Goal: Find specific page/section: Find specific page/section

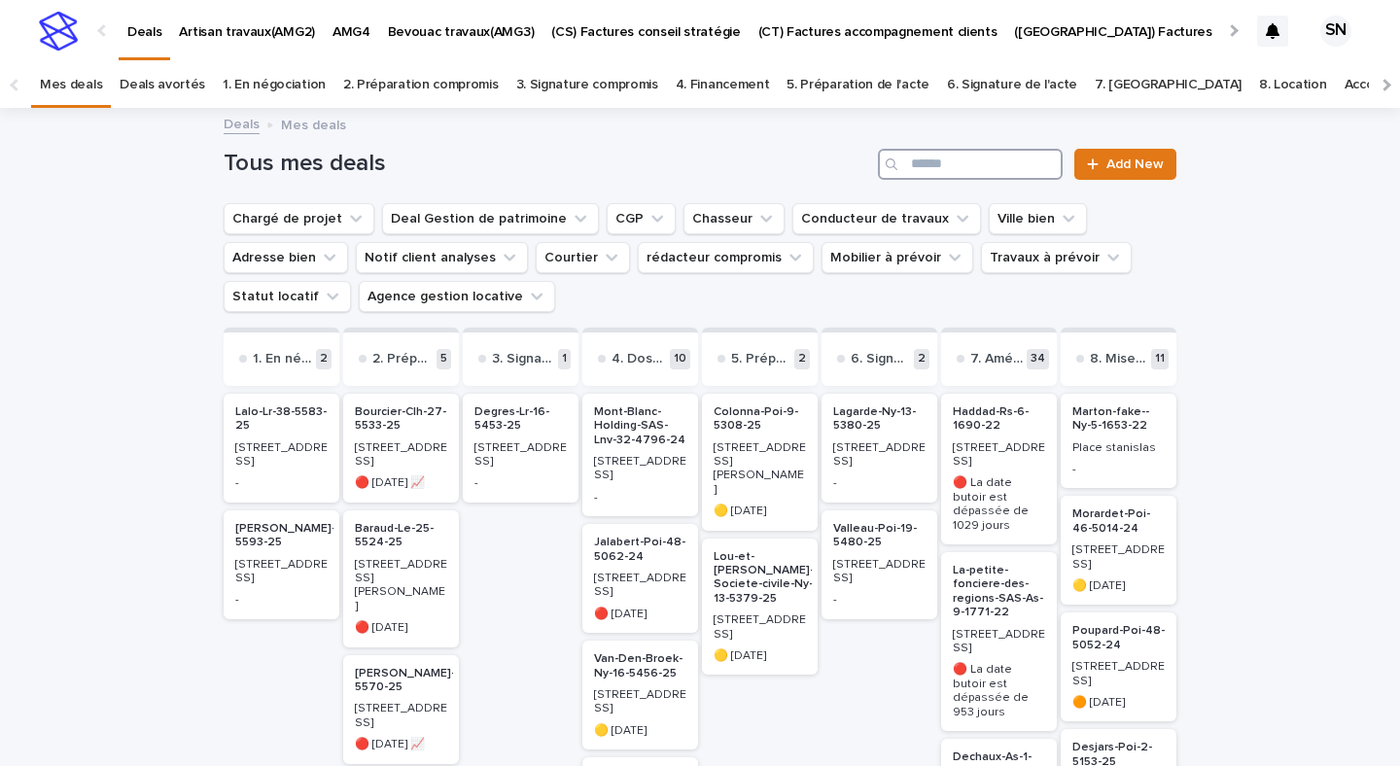
click at [968, 151] on input "Search" at bounding box center [970, 164] width 185 height 31
type input "**********"
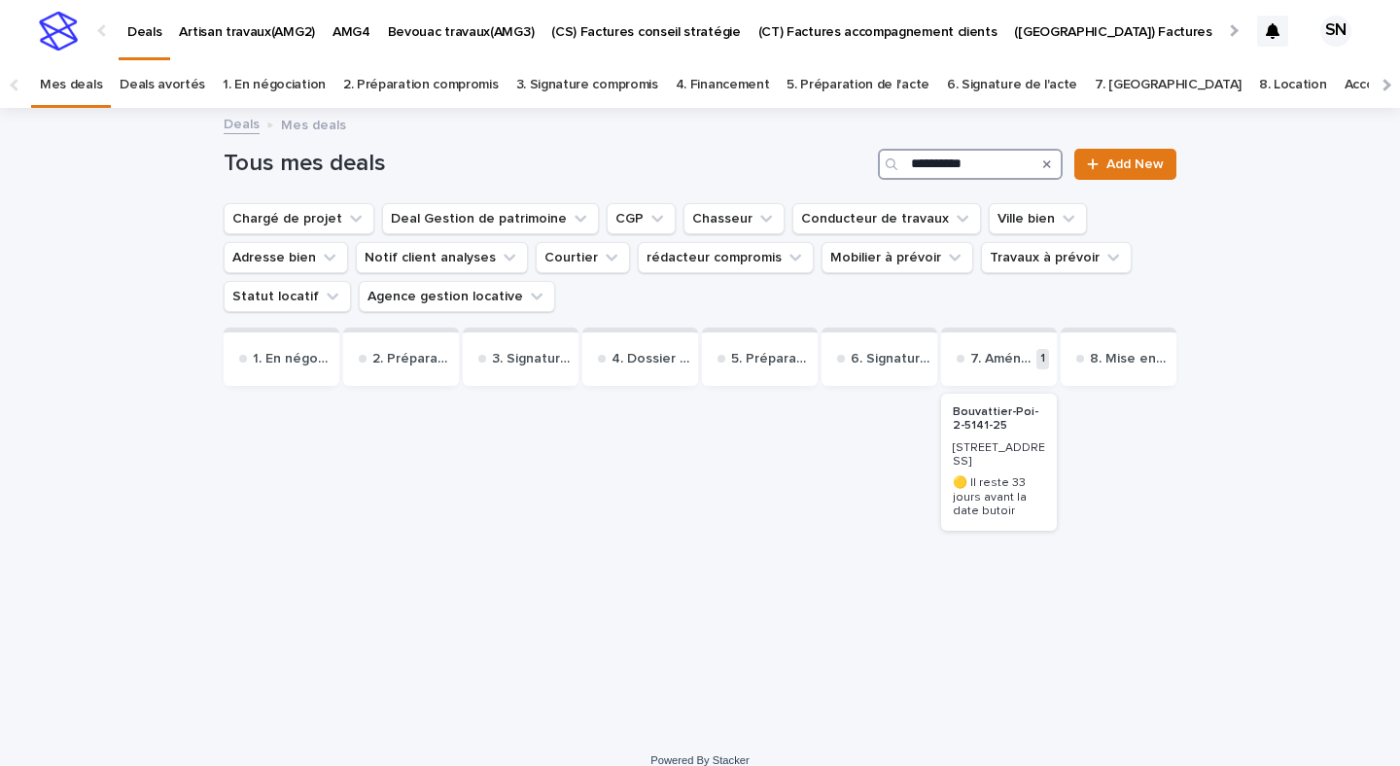
click at [1003, 437] on h2 "Bouvattier-Poi-2-5141-25" at bounding box center [999, 420] width 104 height 40
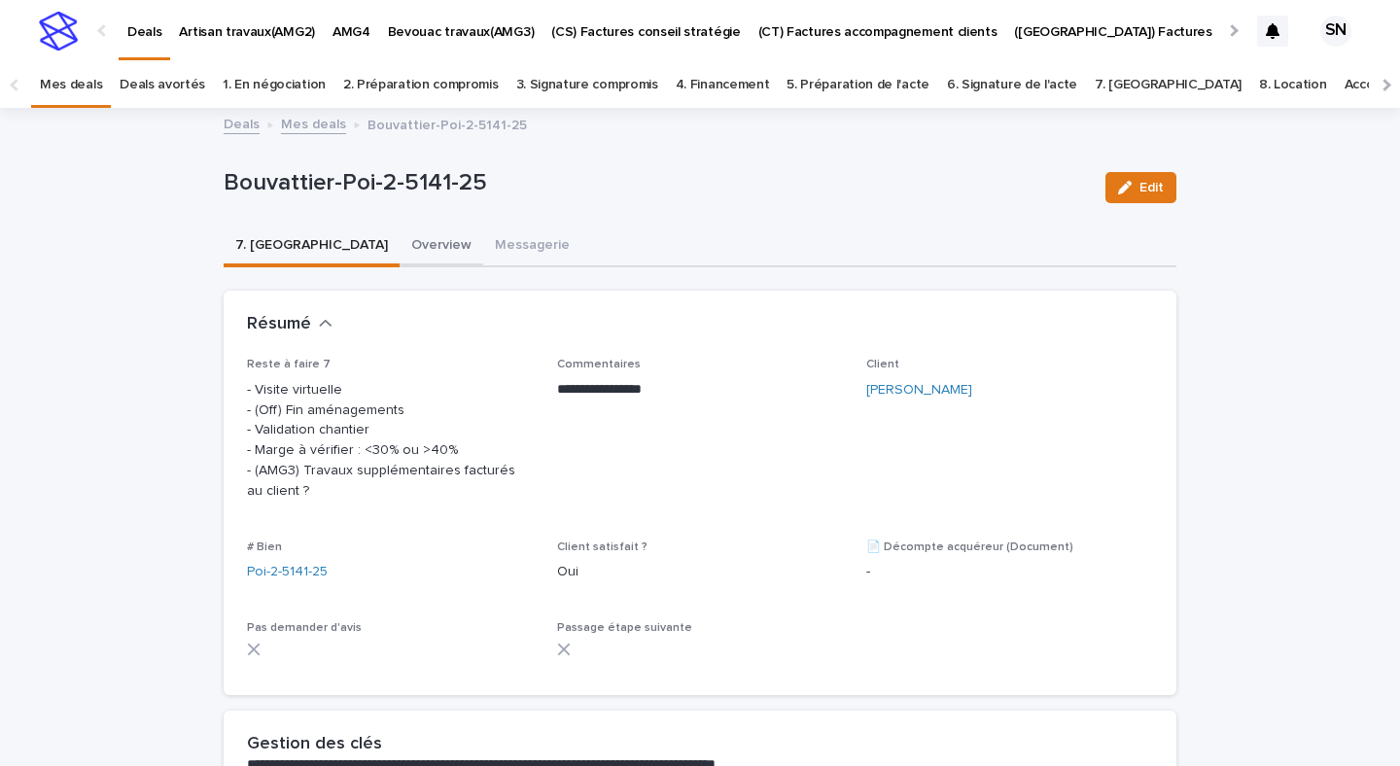
click at [400, 248] on button "Overview" at bounding box center [442, 247] width 84 height 41
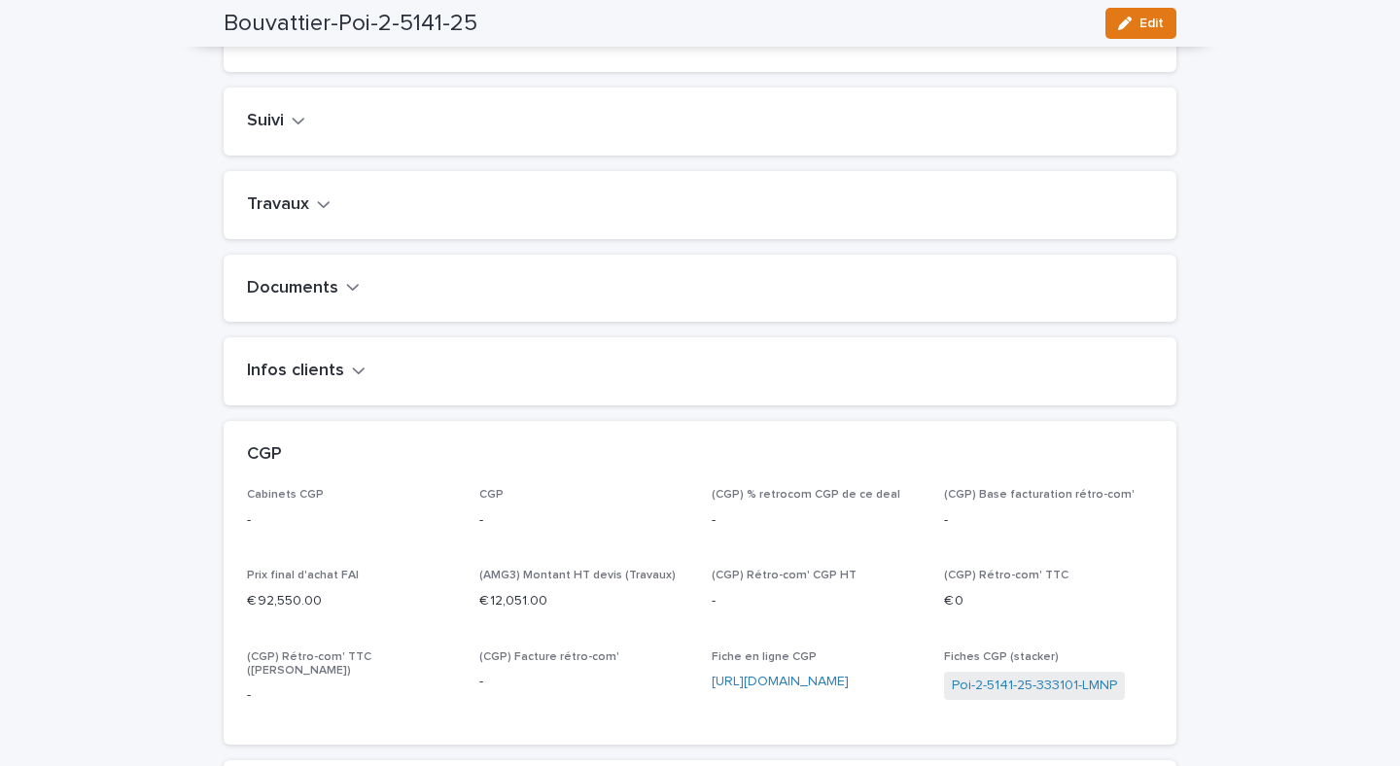
scroll to position [820, 0]
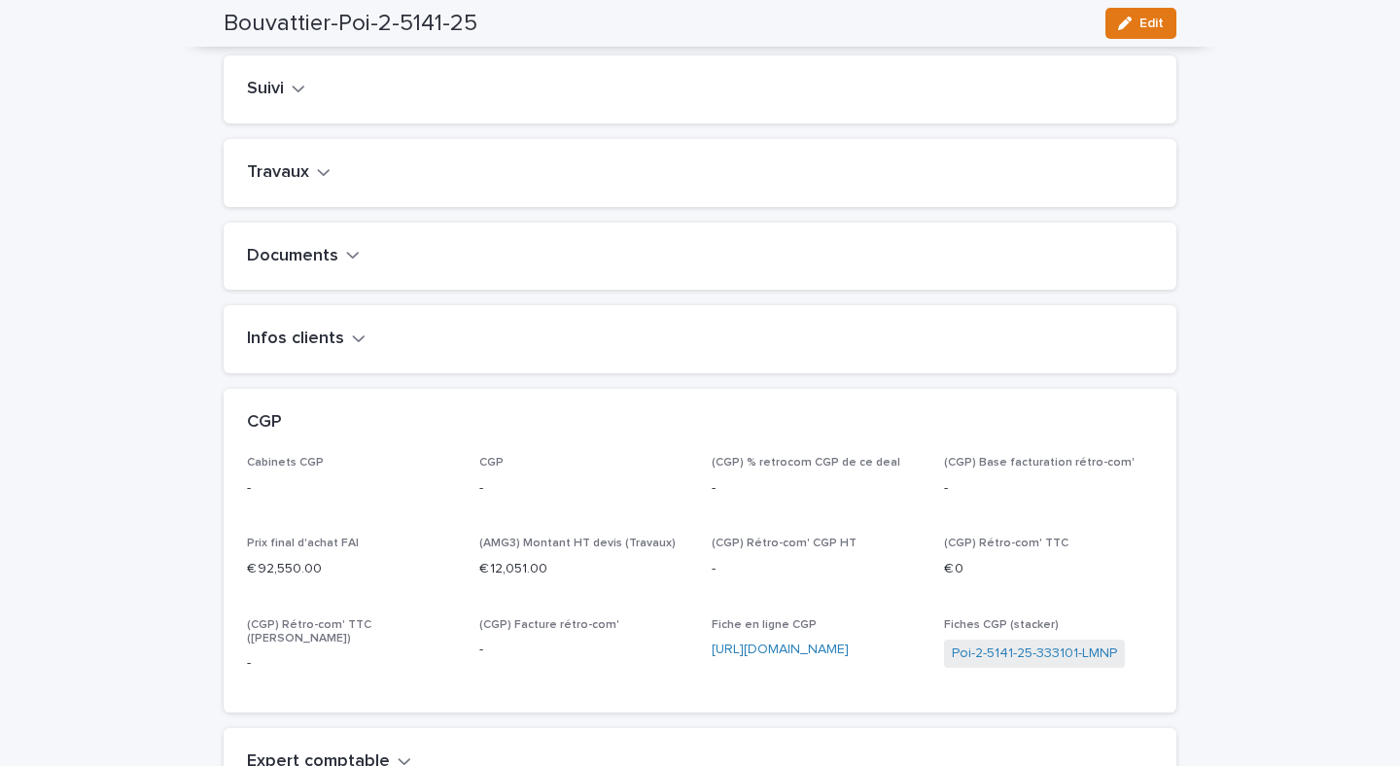
click at [277, 184] on h2 "Travaux" at bounding box center [278, 172] width 62 height 21
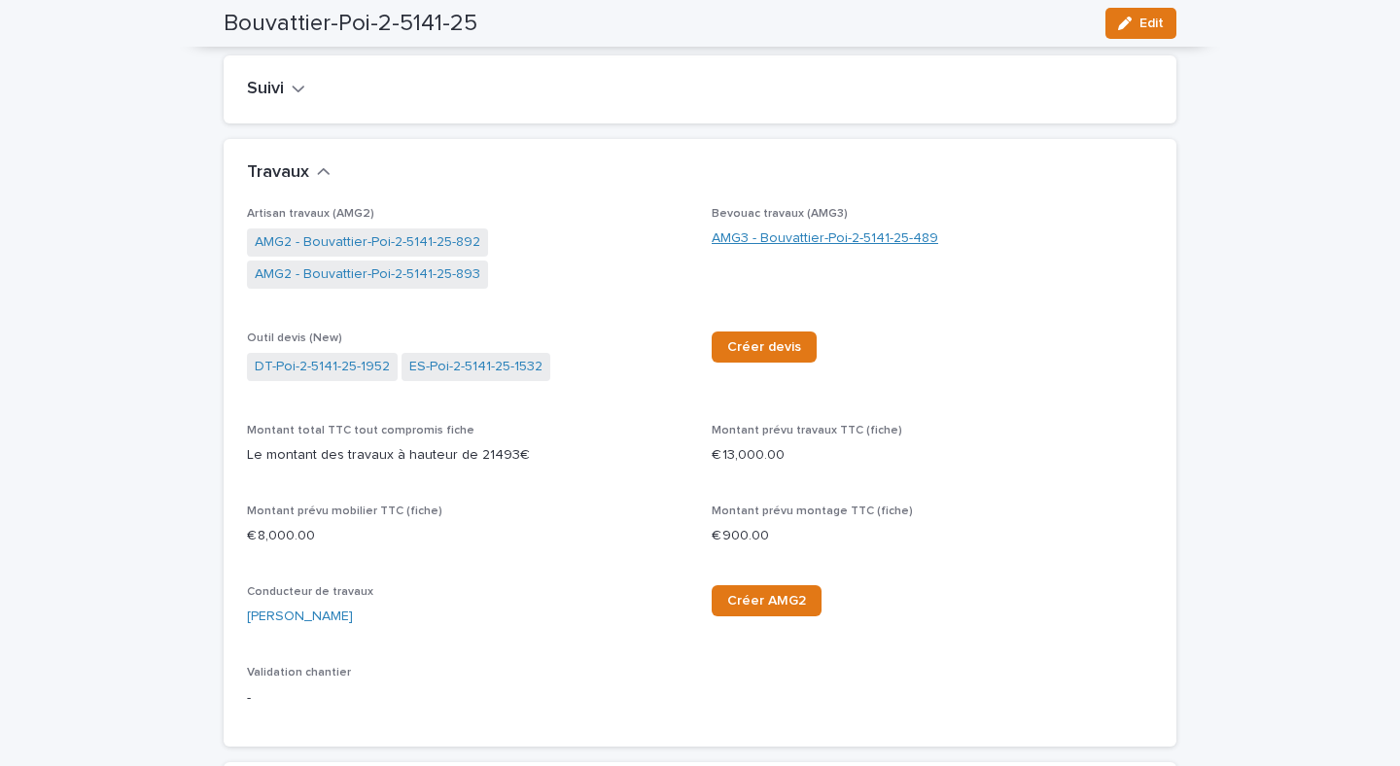
click at [861, 249] on link "AMG3 - Bouvattier-Poi-2-5141-25-489" at bounding box center [825, 239] width 227 height 20
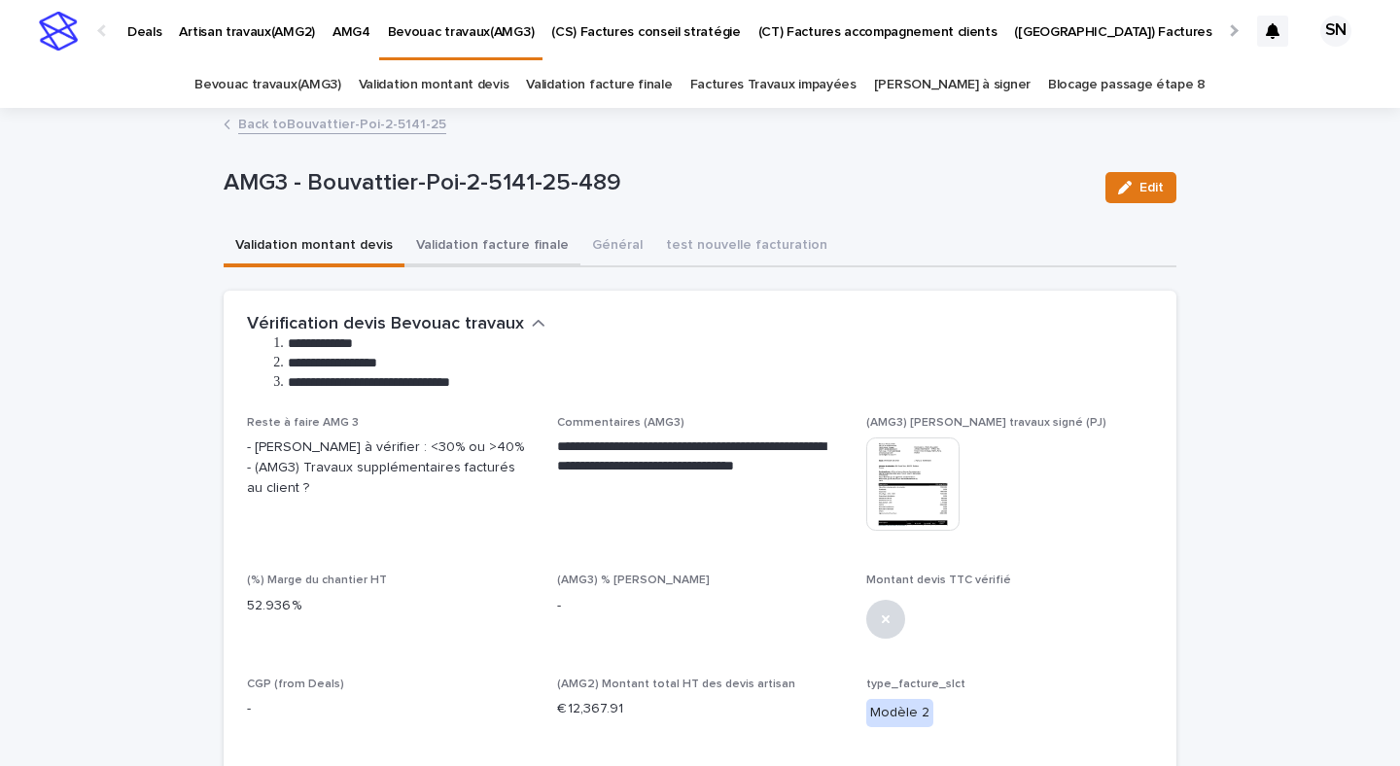
click at [543, 246] on button "Validation facture finale" at bounding box center [493, 247] width 176 height 41
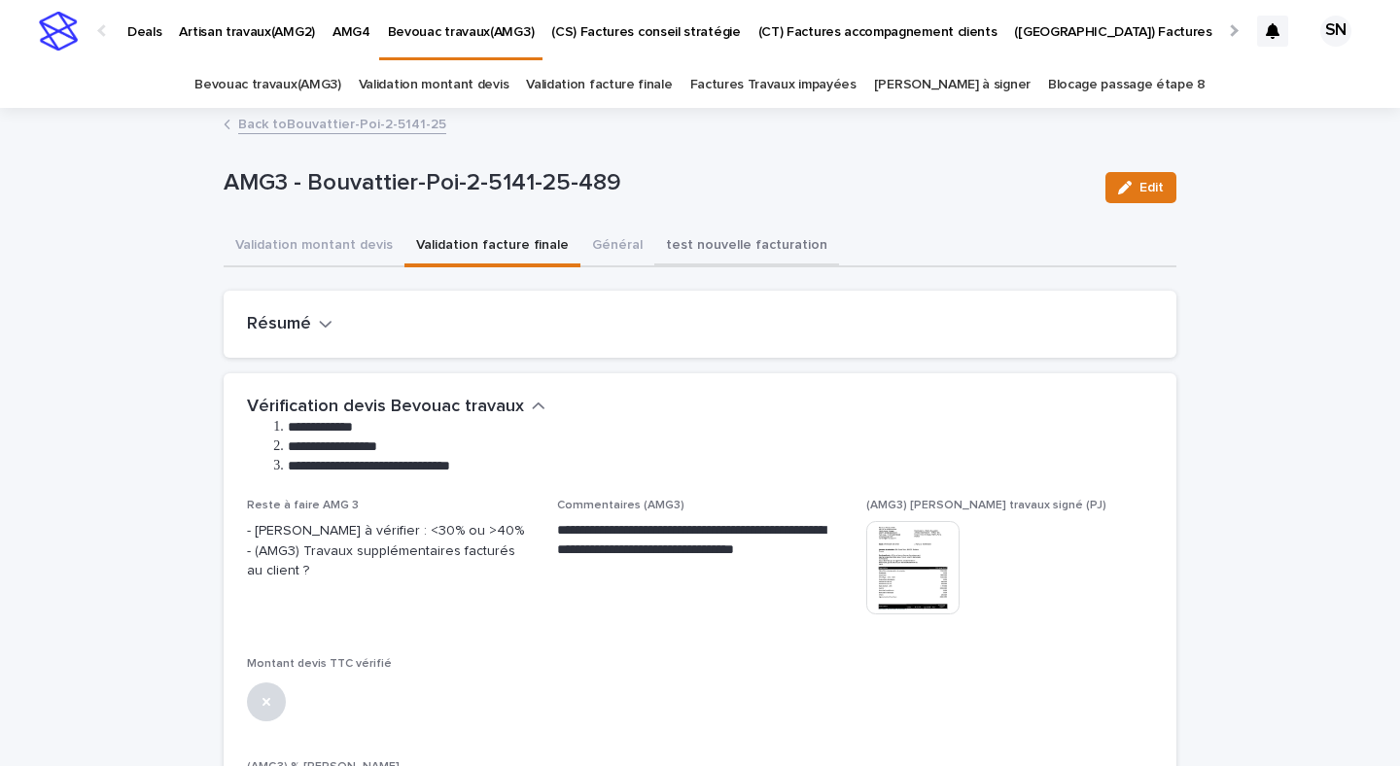
click at [677, 235] on button "test nouvelle facturation" at bounding box center [746, 247] width 185 height 41
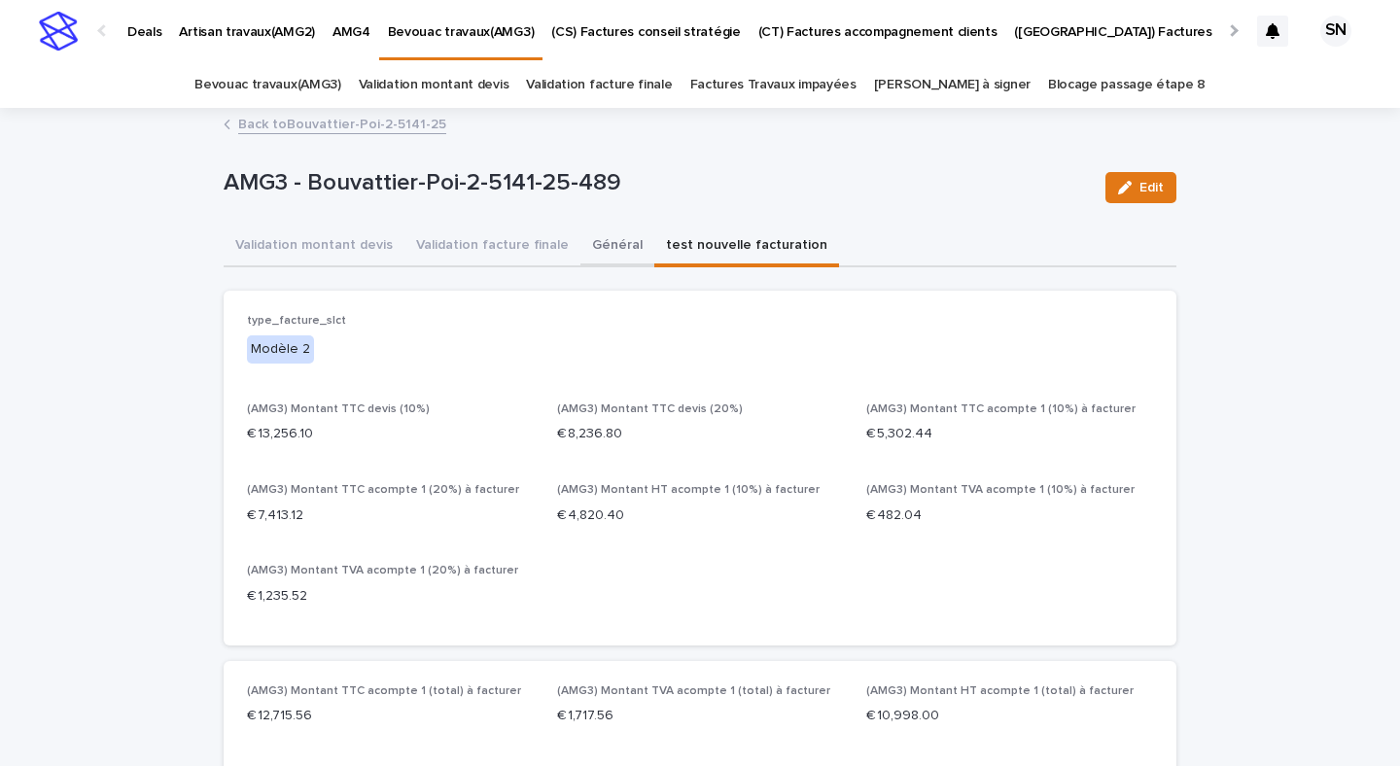
drag, startPoint x: 599, startPoint y: 238, endPoint x: 595, endPoint y: 268, distance: 30.4
click at [599, 238] on button "Général" at bounding box center [618, 247] width 74 height 41
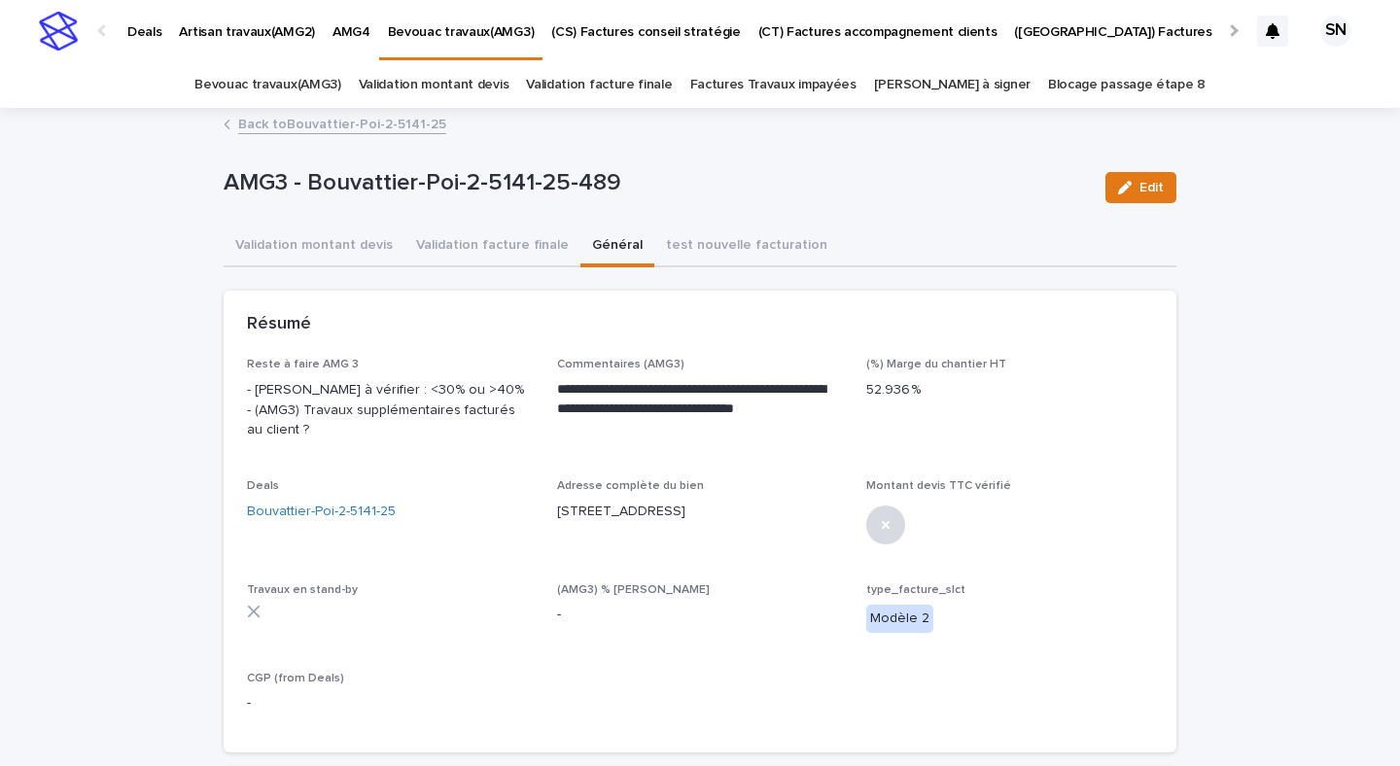
scroll to position [3, 0]
